Goal: Task Accomplishment & Management: Use online tool/utility

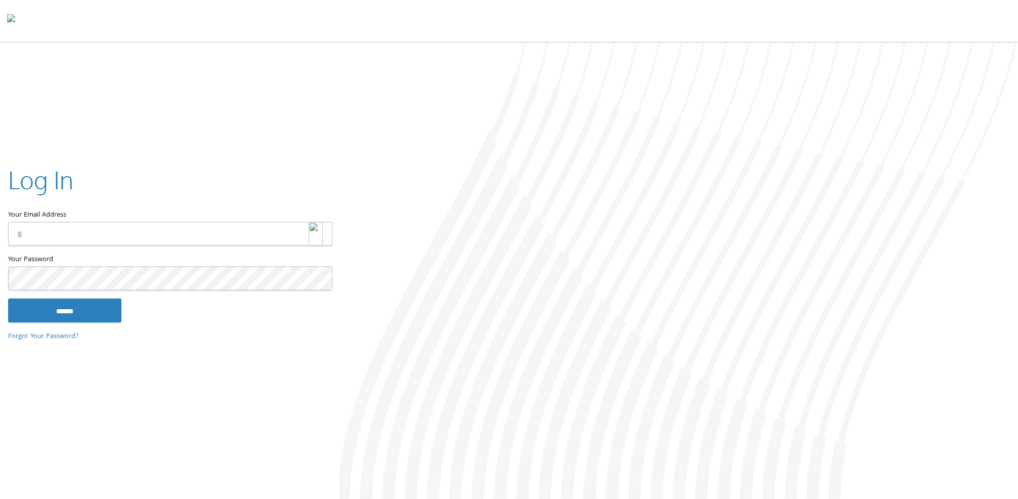
click at [324, 232] on div at bounding box center [321, 234] width 24 height 24
type input "**********"
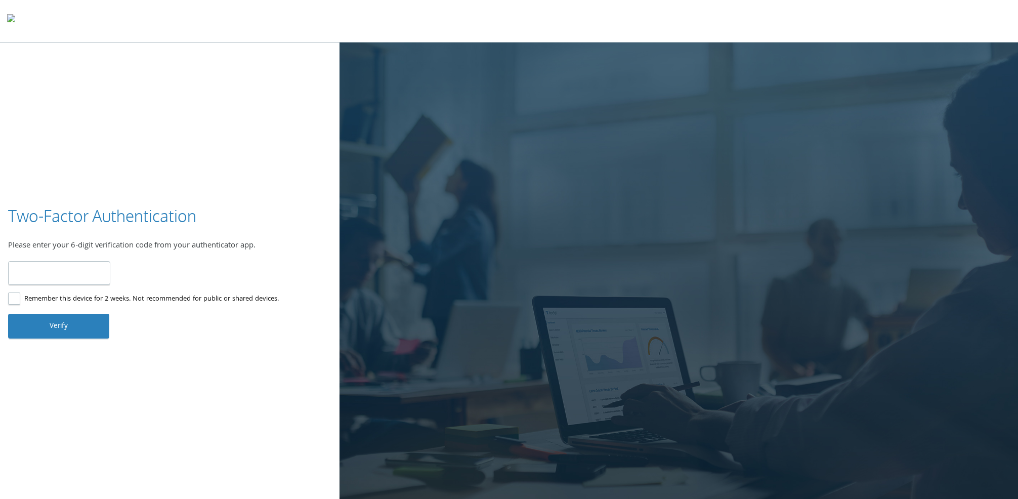
click at [52, 268] on input "number" at bounding box center [59, 273] width 102 height 24
type input "******"
